Goal: Task Accomplishment & Management: Use online tool/utility

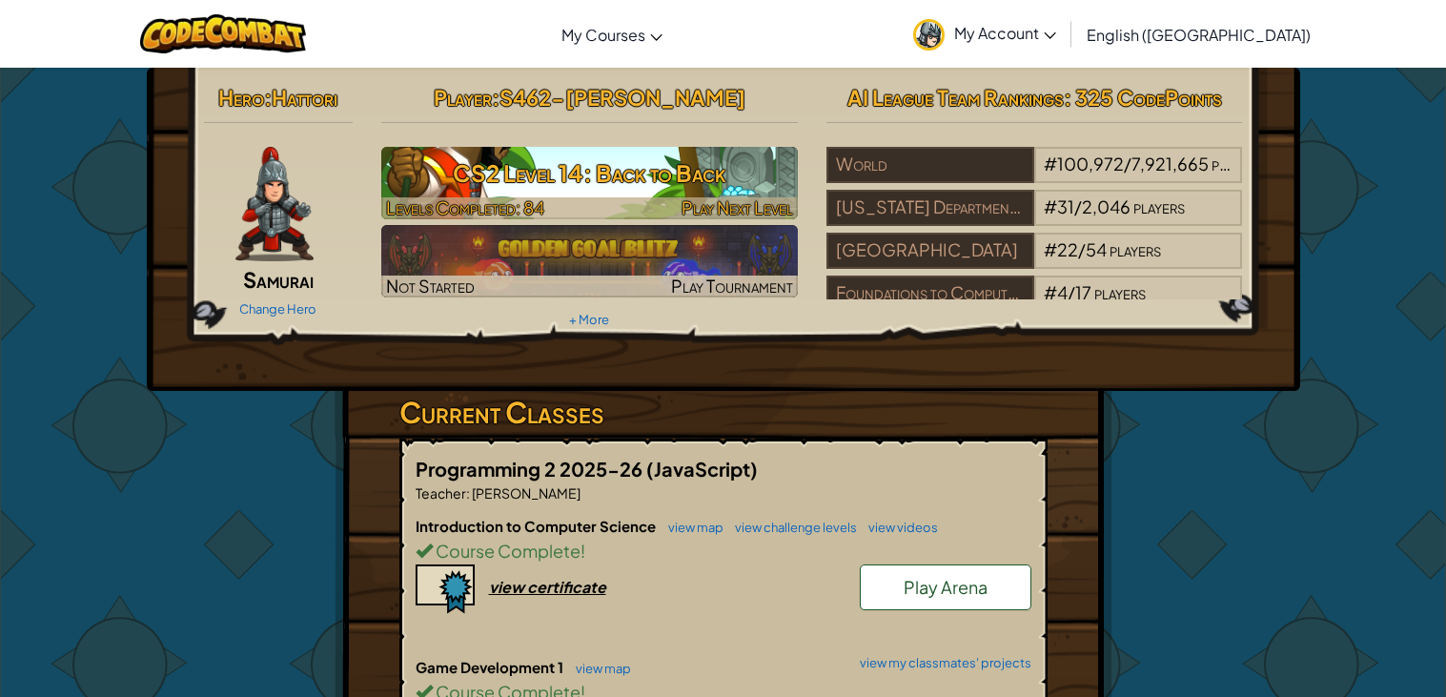
click at [478, 198] on span "Levels Completed: 84" at bounding box center [465, 207] width 158 height 22
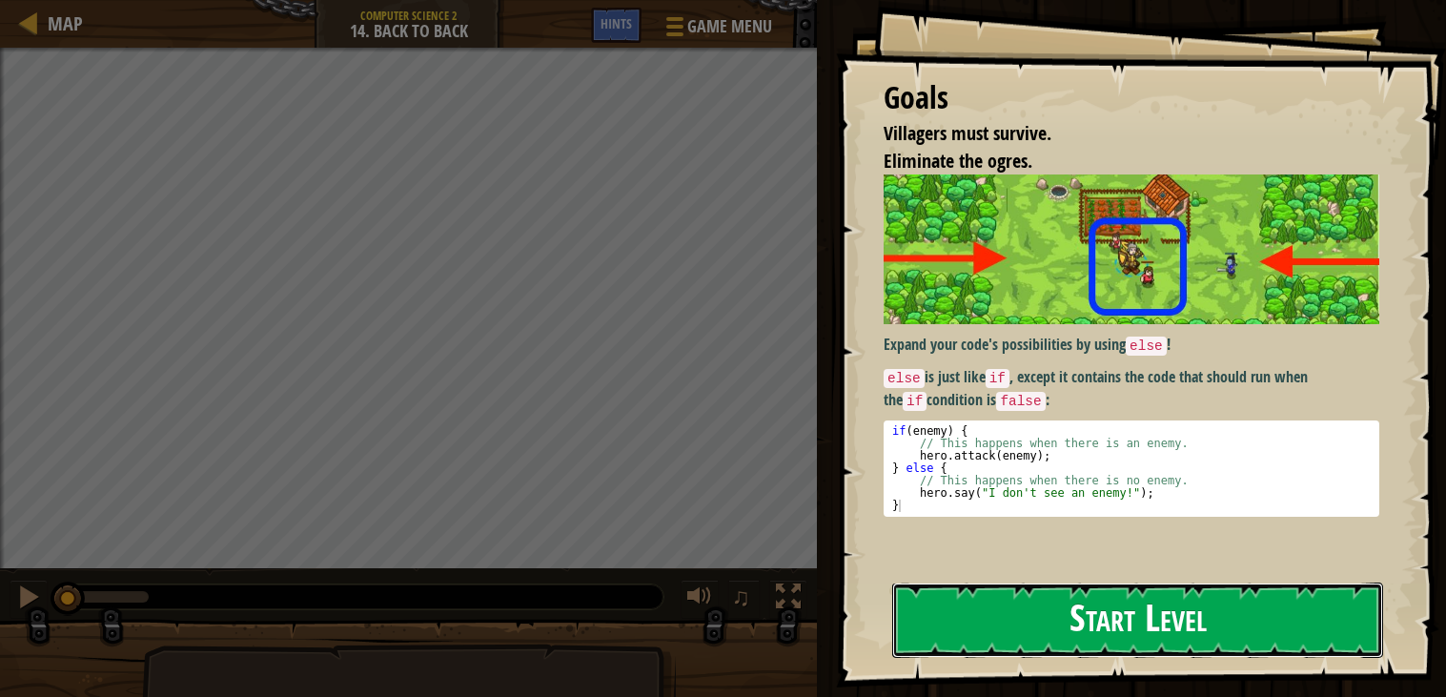
click at [1024, 582] on button "Start Level" at bounding box center [1137, 619] width 491 height 75
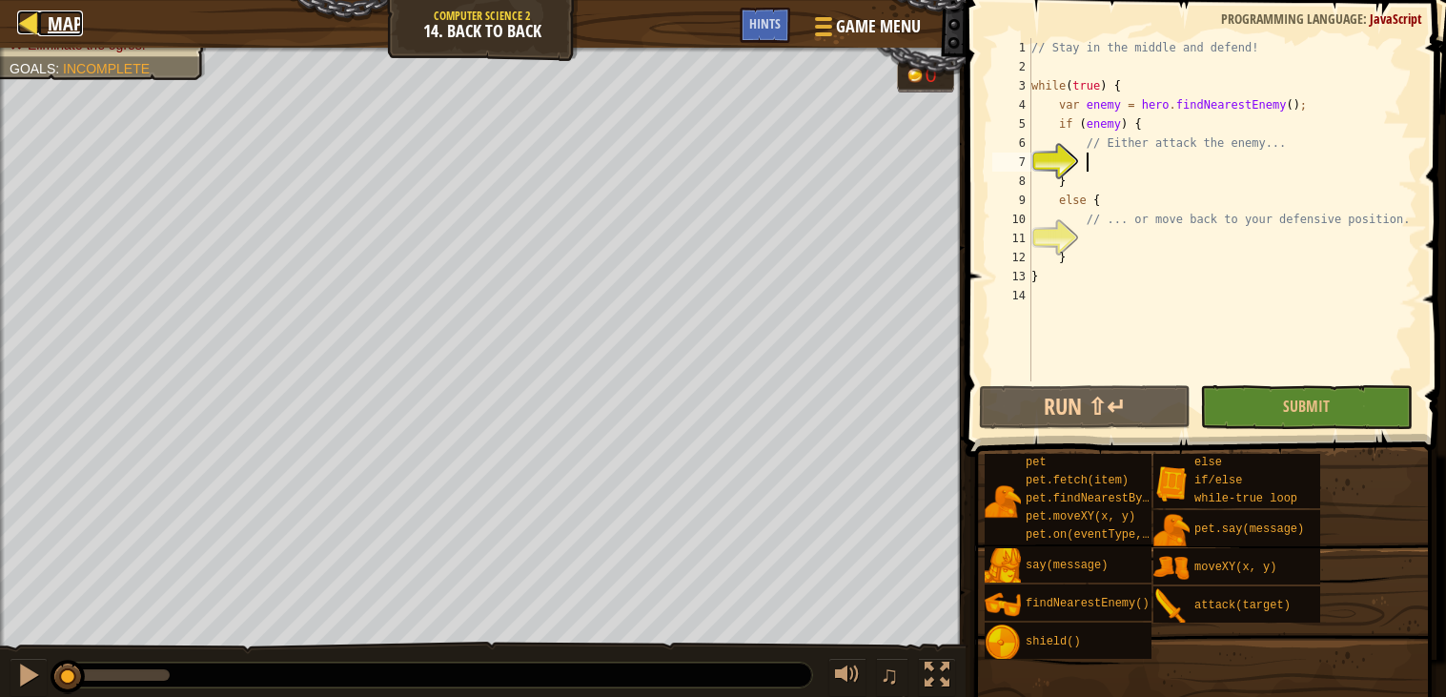
click at [57, 34] on span "Map" at bounding box center [65, 23] width 35 height 26
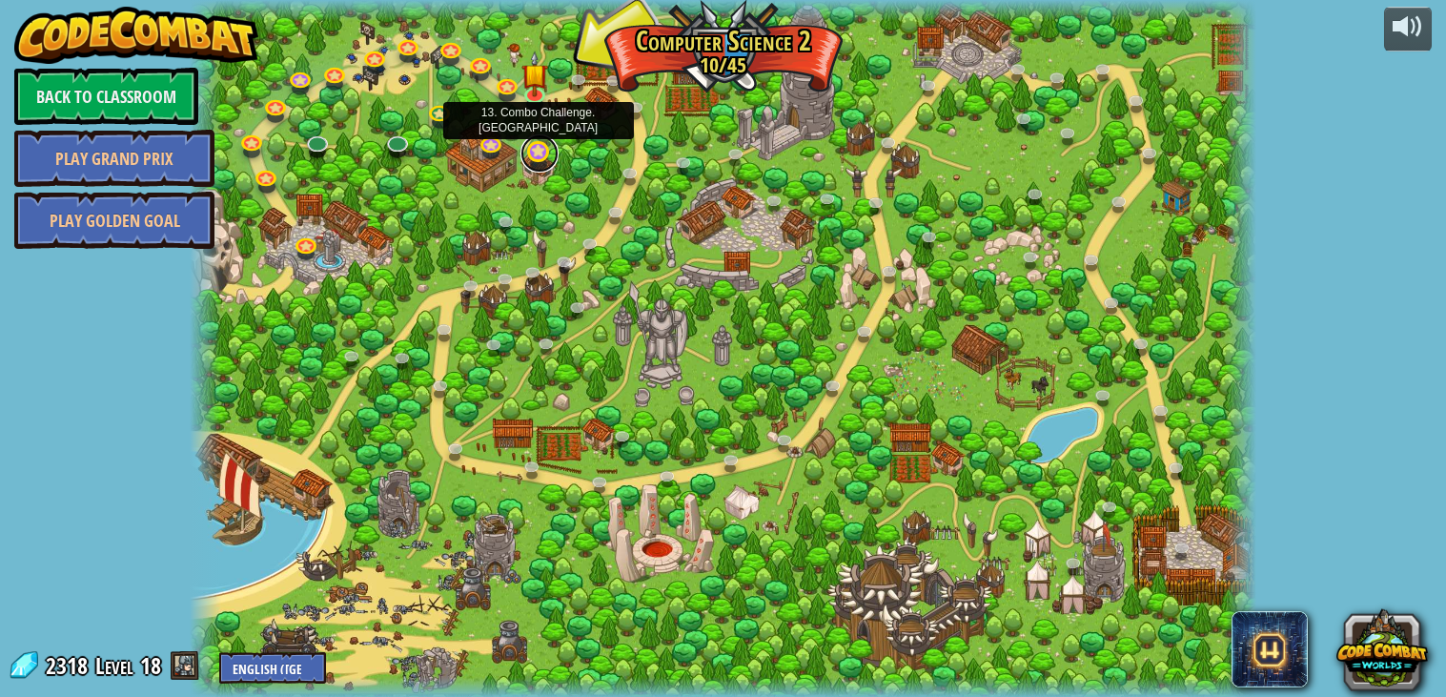
click at [539, 157] on link at bounding box center [539, 153] width 38 height 38
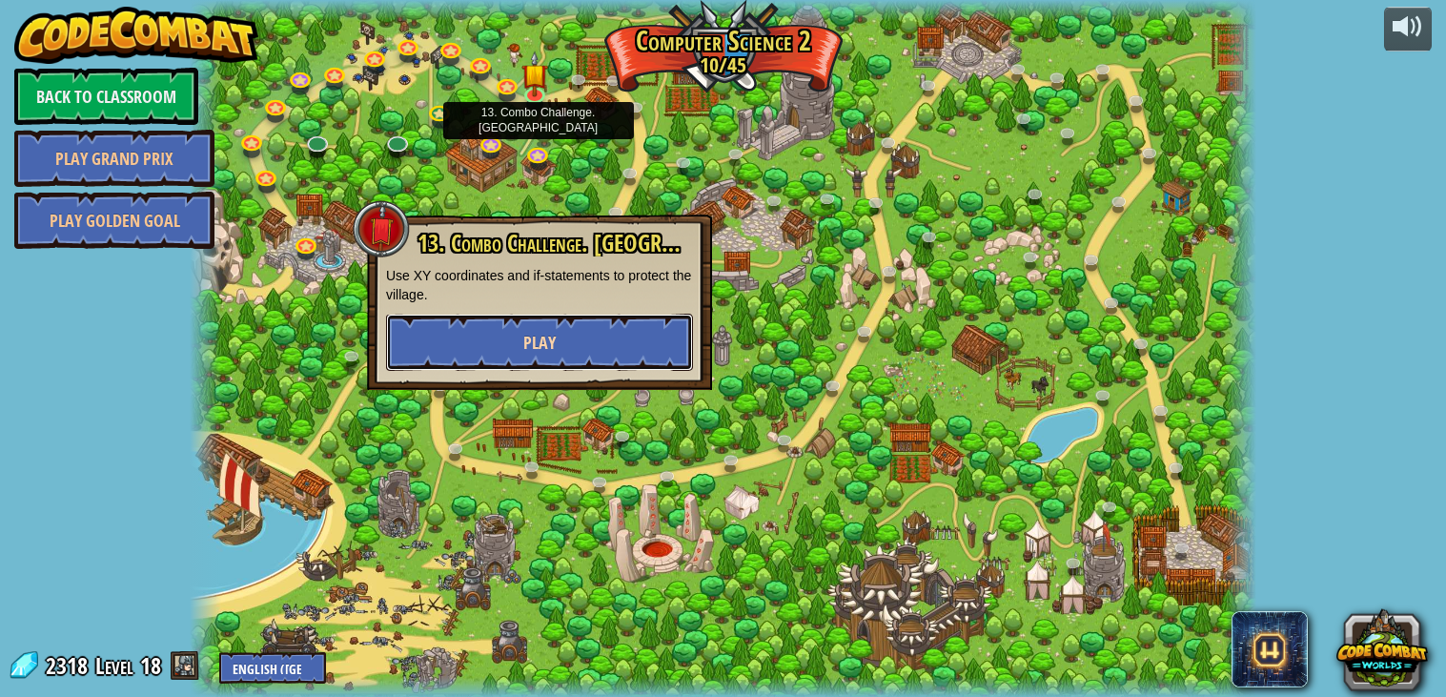
click at [526, 354] on button "Play" at bounding box center [539, 342] width 307 height 57
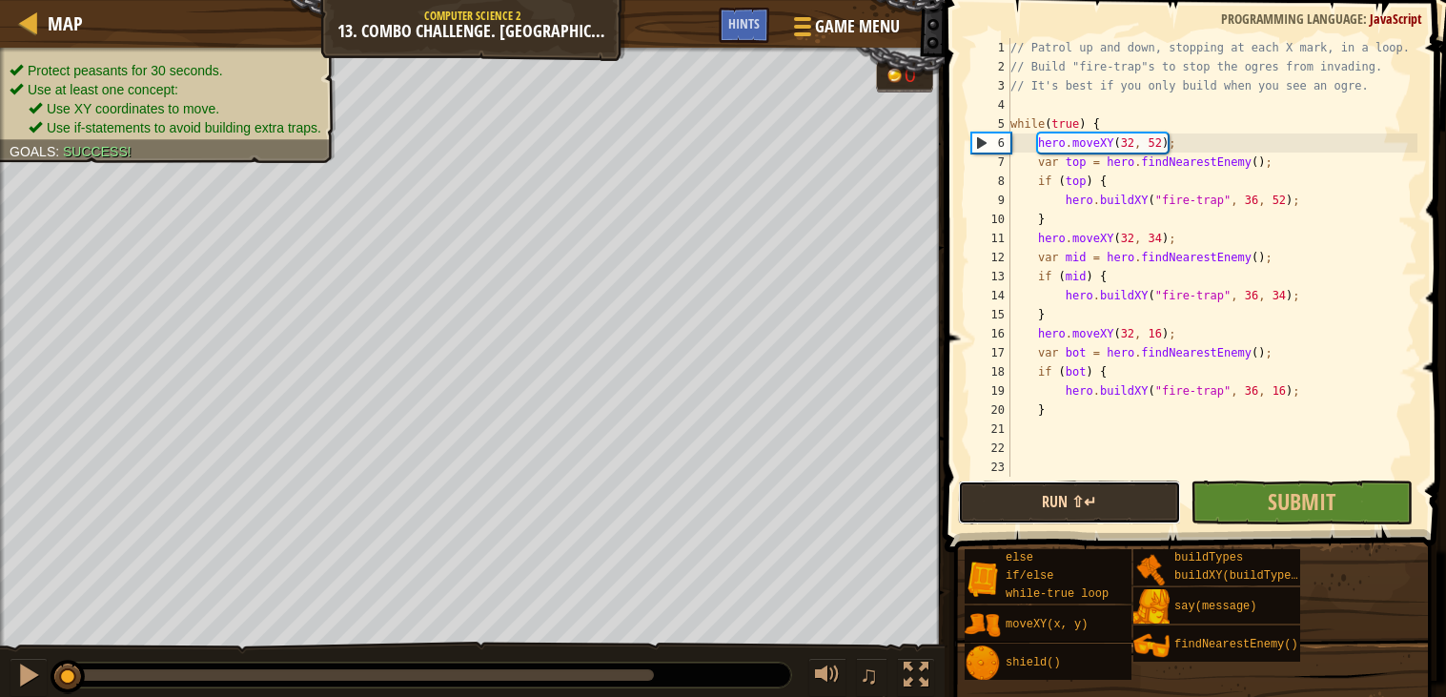
click at [1097, 496] on button "Run ⇧↵" at bounding box center [1069, 502] width 222 height 44
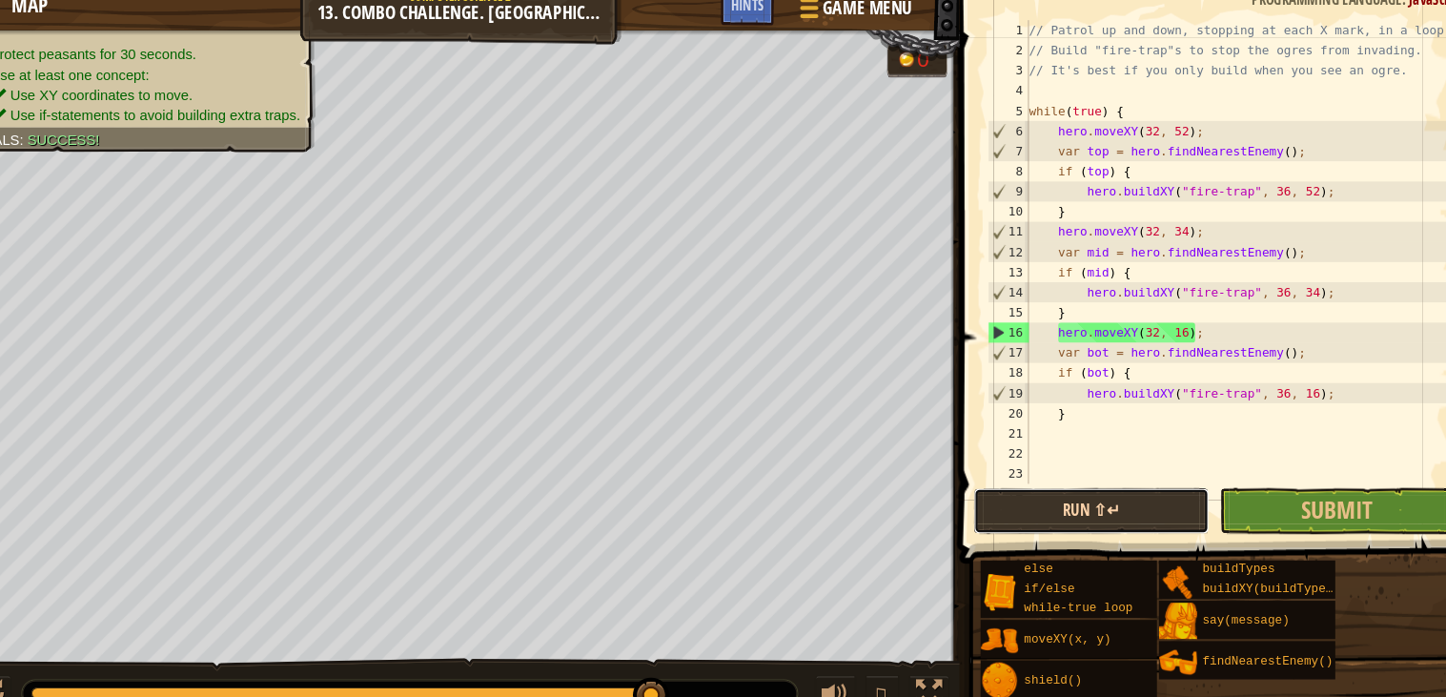
click at [1086, 500] on button "Run ⇧↵" at bounding box center [1069, 502] width 222 height 44
